Goal: Navigation & Orientation: Find specific page/section

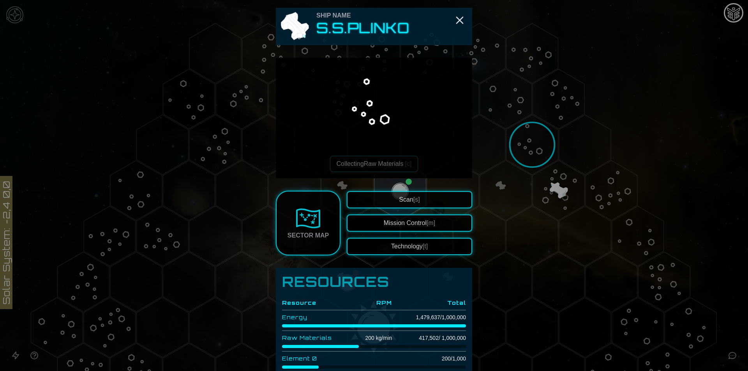
scroll to position [208, 0]
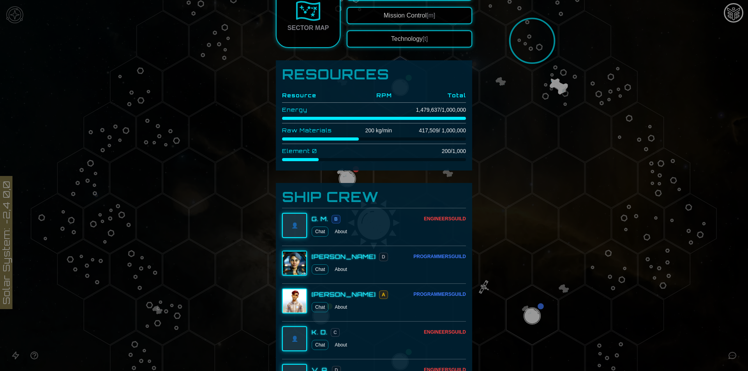
click at [223, 251] on div at bounding box center [374, 185] width 748 height 371
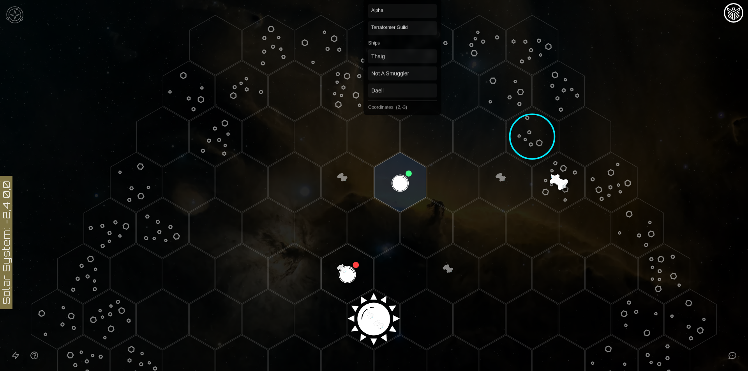
scroll to position [0, 0]
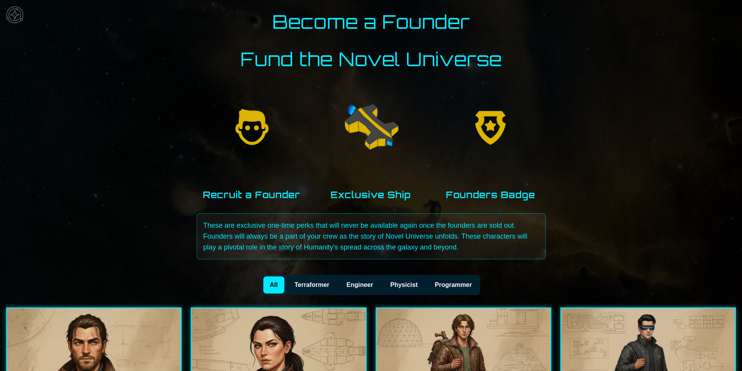
click at [305, 281] on button "Terraformer" at bounding box center [312, 285] width 49 height 17
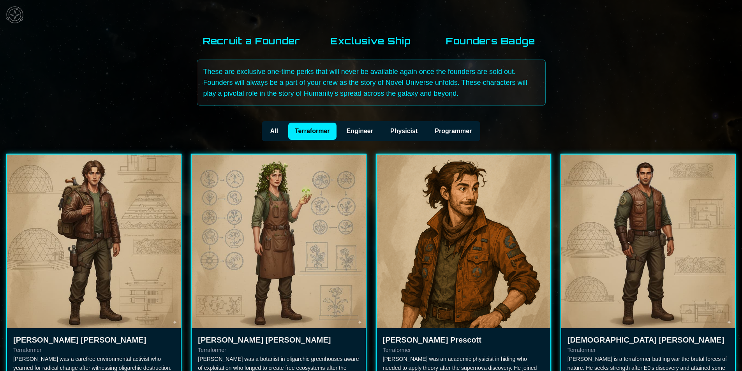
scroll to position [105, 0]
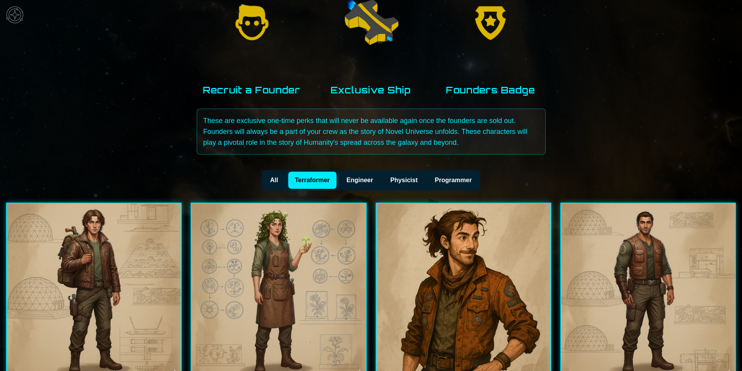
click at [443, 179] on button "Programmer" at bounding box center [453, 180] width 51 height 17
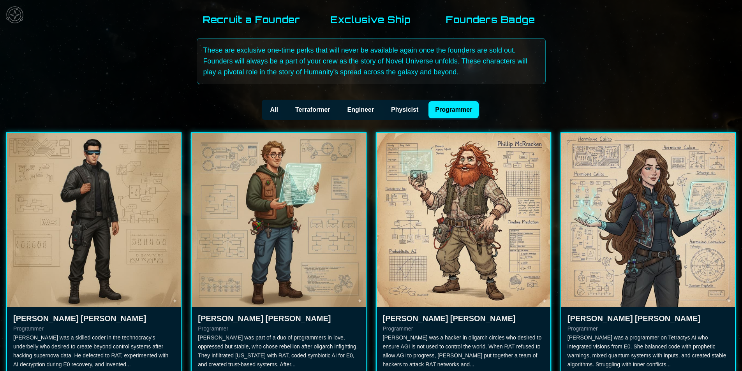
scroll to position [209, 0]
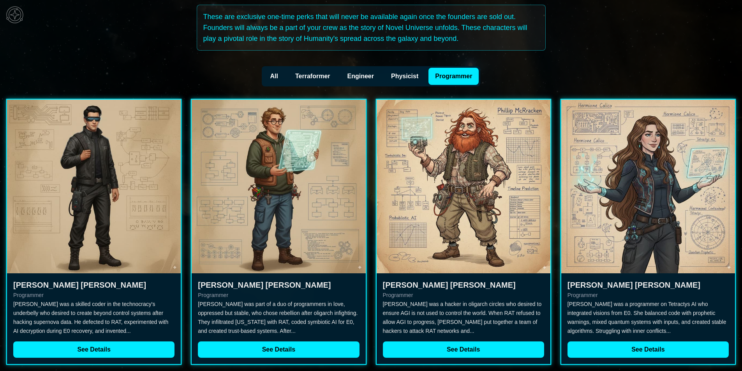
click at [400, 77] on button "Physicist" at bounding box center [404, 76] width 41 height 17
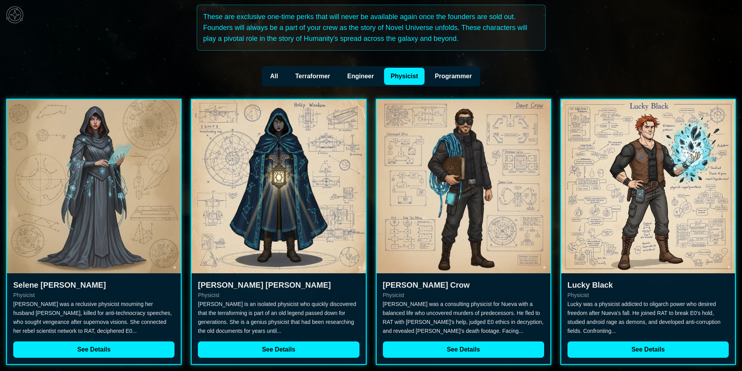
click at [346, 73] on button "Engineer" at bounding box center [360, 76] width 41 height 17
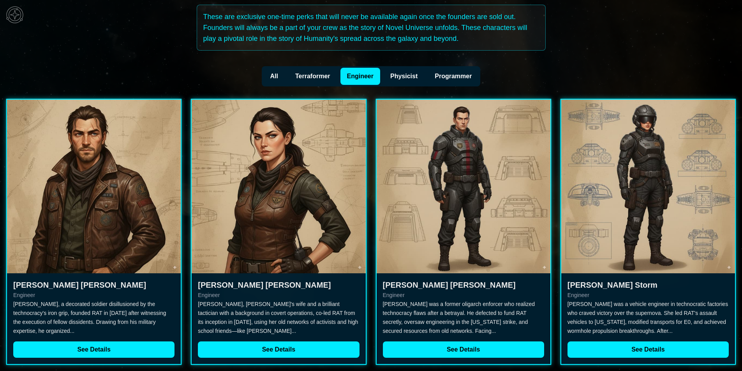
click at [326, 71] on button "Terraformer" at bounding box center [312, 76] width 49 height 17
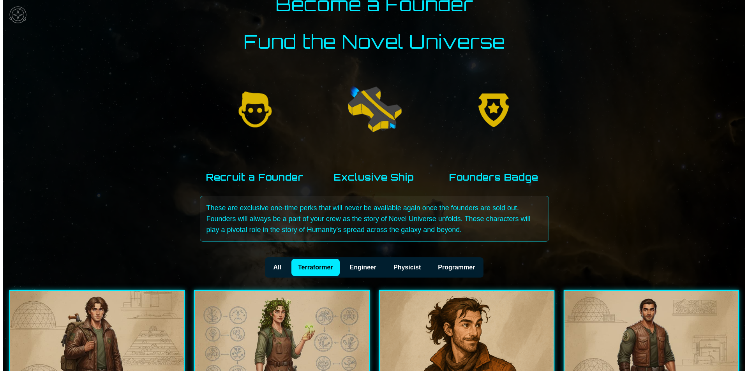
scroll to position [0, 0]
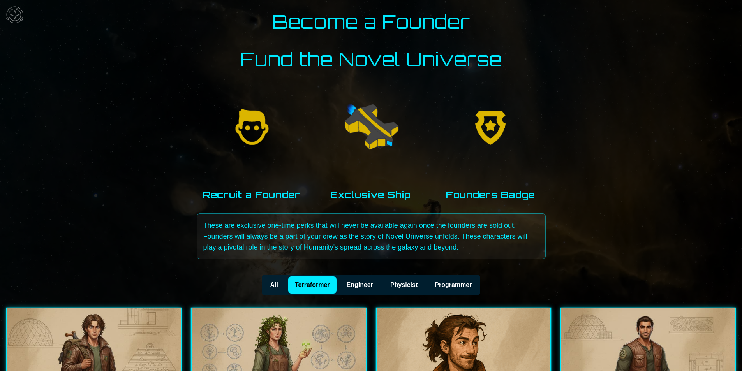
click at [15, 26] on img at bounding box center [14, 14] width 23 height 23
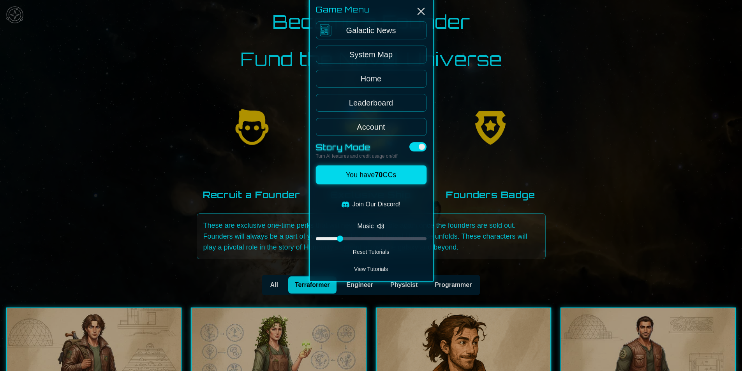
click at [386, 55] on link "Galactic News" at bounding box center [371, 52] width 111 height 18
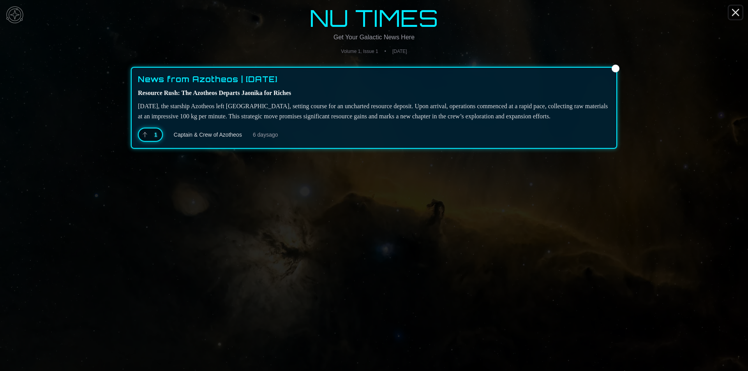
click at [731, 14] on icon "Close" at bounding box center [735, 12] width 12 height 12
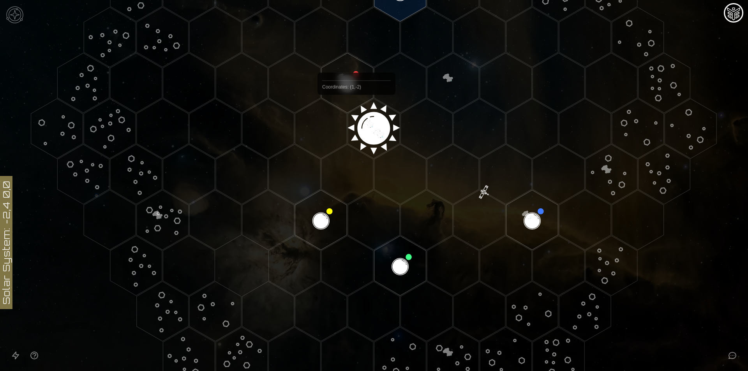
scroll to position [208, 0]
